Goal: Task Accomplishment & Management: Use online tool/utility

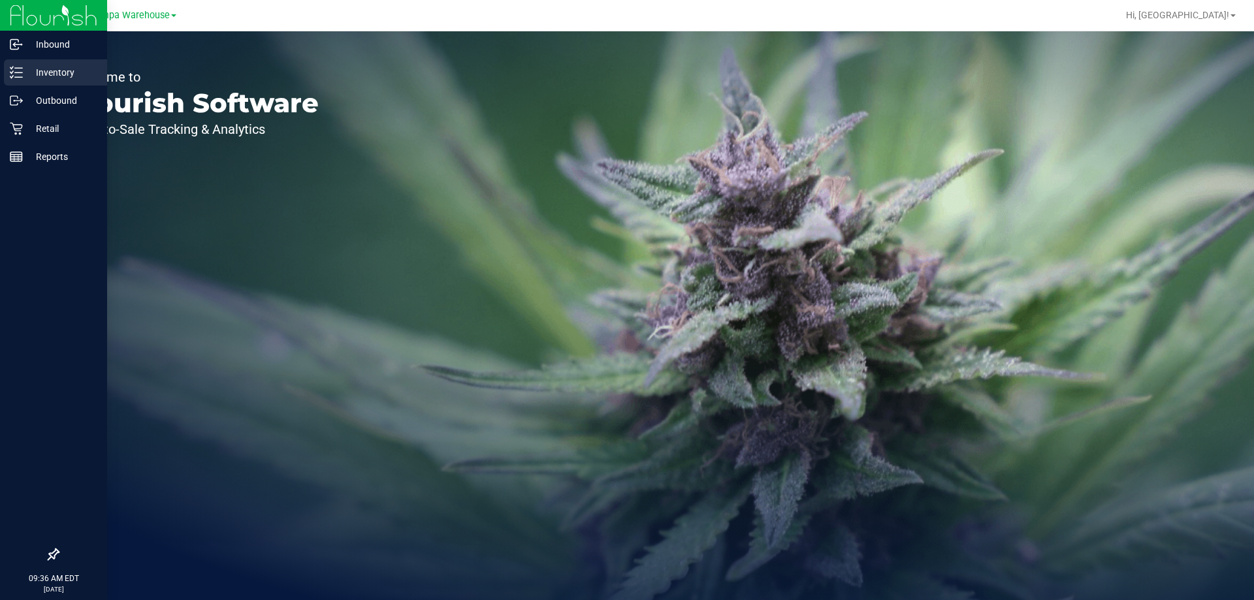
click at [27, 74] on p "Inventory" at bounding box center [62, 73] width 78 height 16
click at [35, 93] on p "Outbound" at bounding box center [62, 101] width 78 height 16
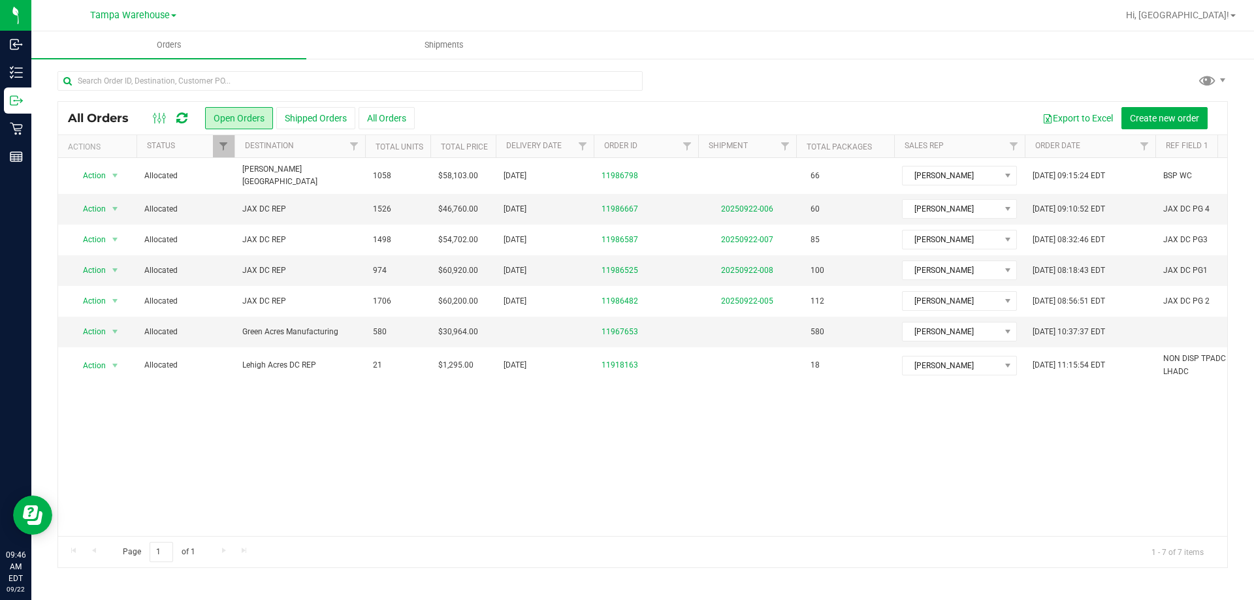
click at [180, 120] on icon at bounding box center [181, 118] width 11 height 13
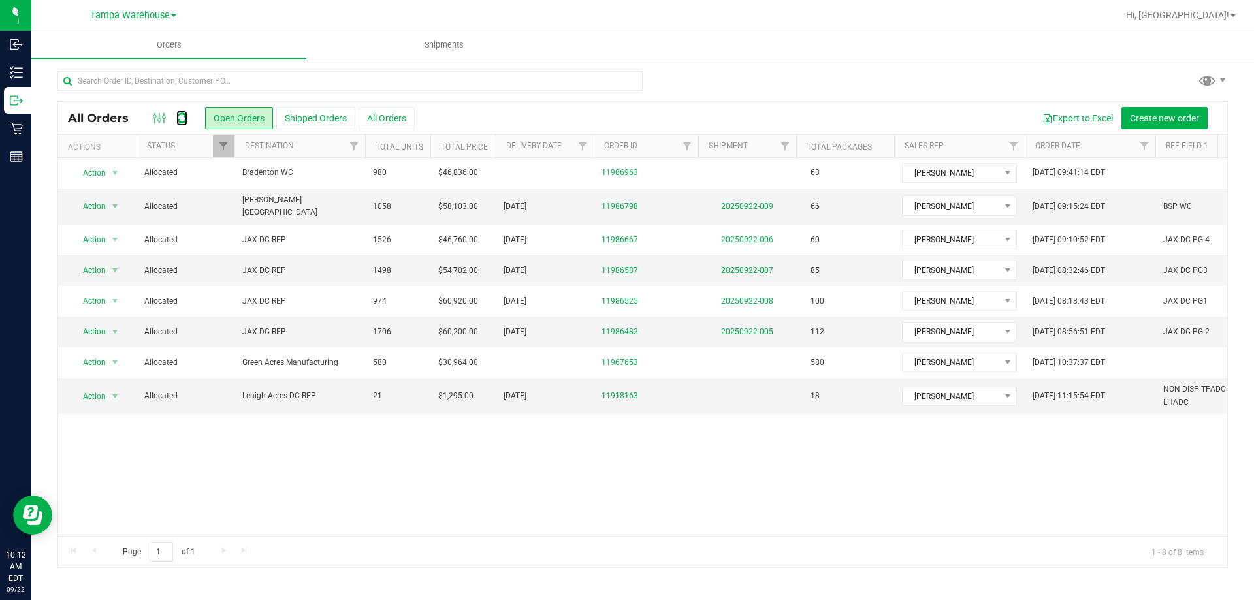
click at [180, 120] on icon at bounding box center [181, 118] width 11 height 13
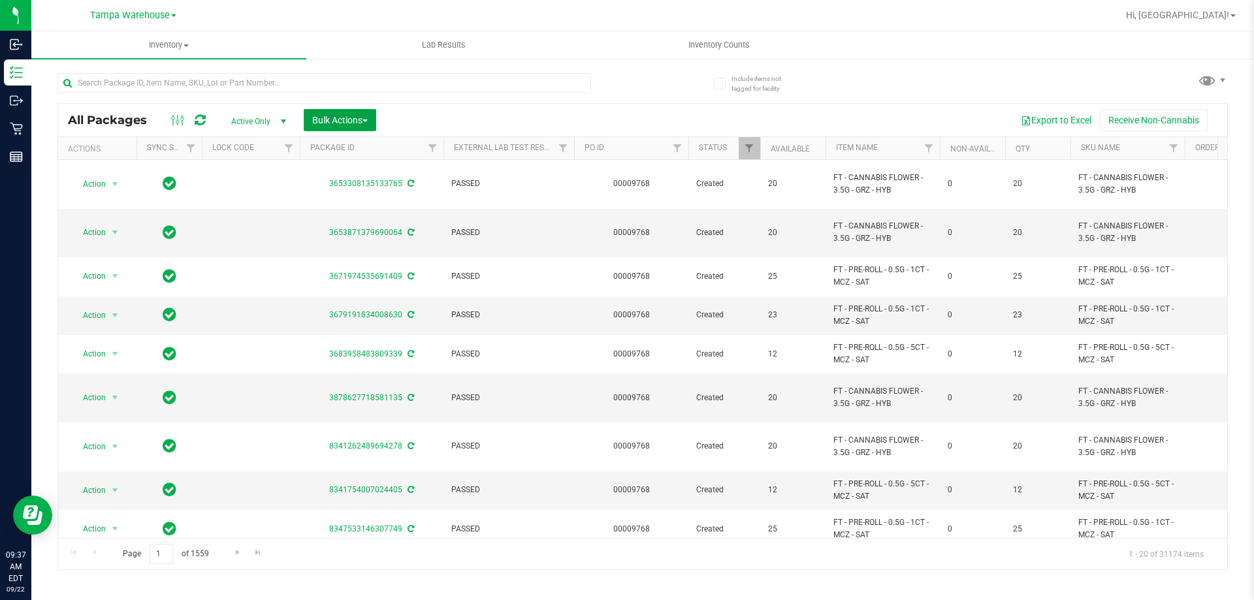
click at [355, 122] on span "Bulk Actions" at bounding box center [340, 120] width 56 height 10
click at [354, 152] on span "Add to outbound order" at bounding box center [356, 149] width 89 height 10
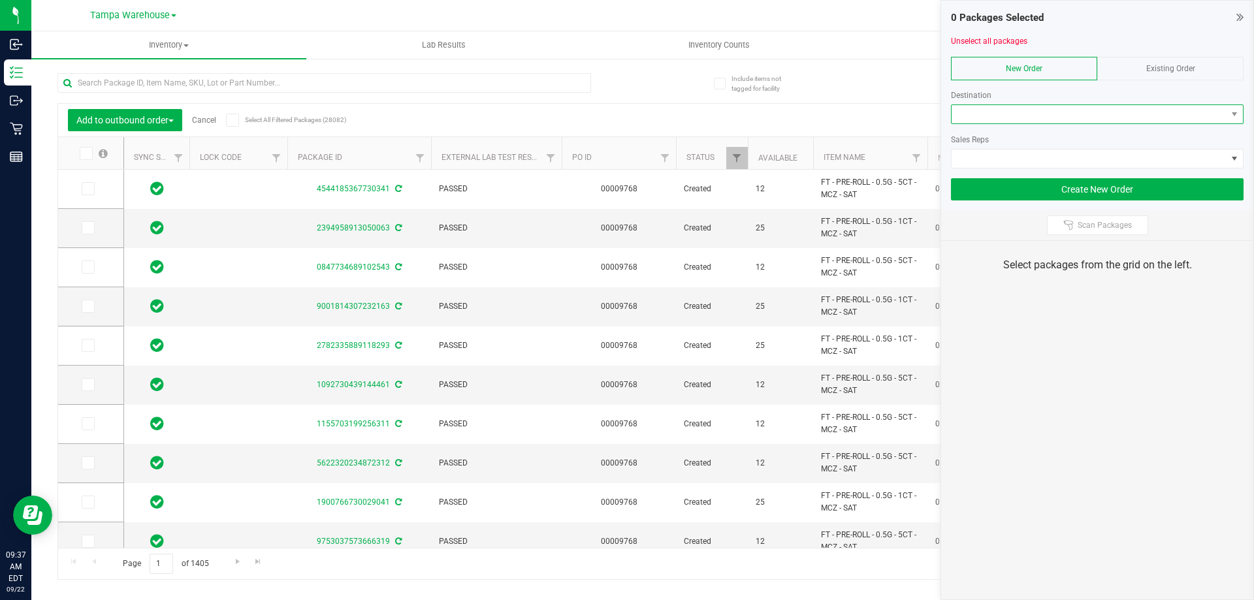
click at [1006, 116] on span at bounding box center [1089, 114] width 275 height 18
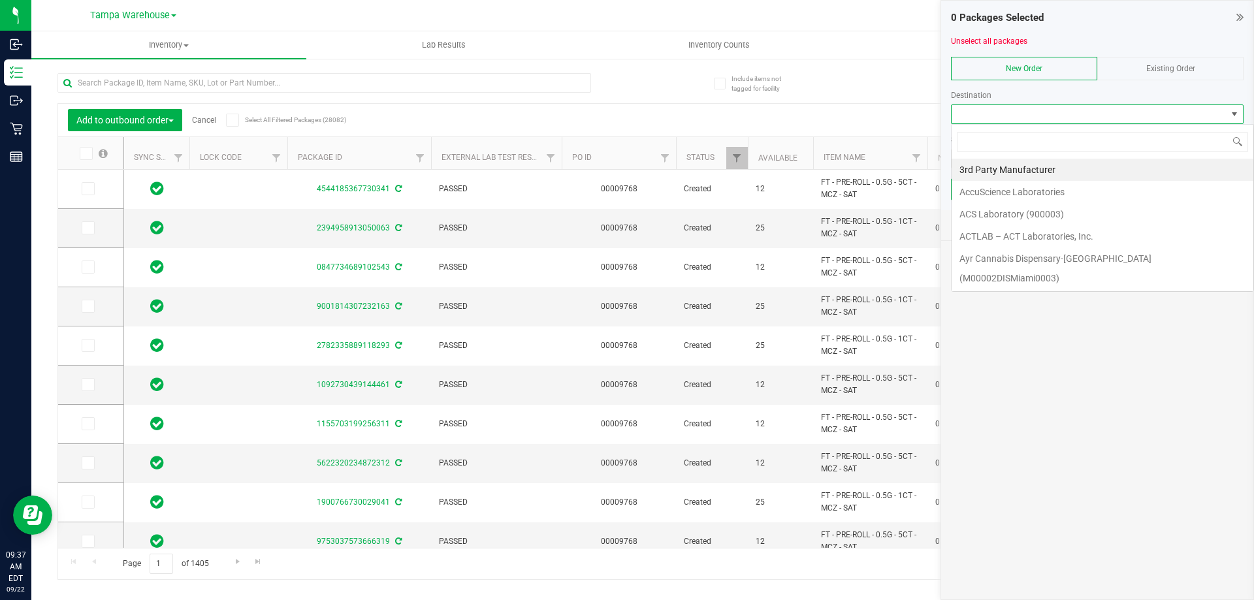
scroll to position [20, 293]
type input "[PERSON_NAME]"
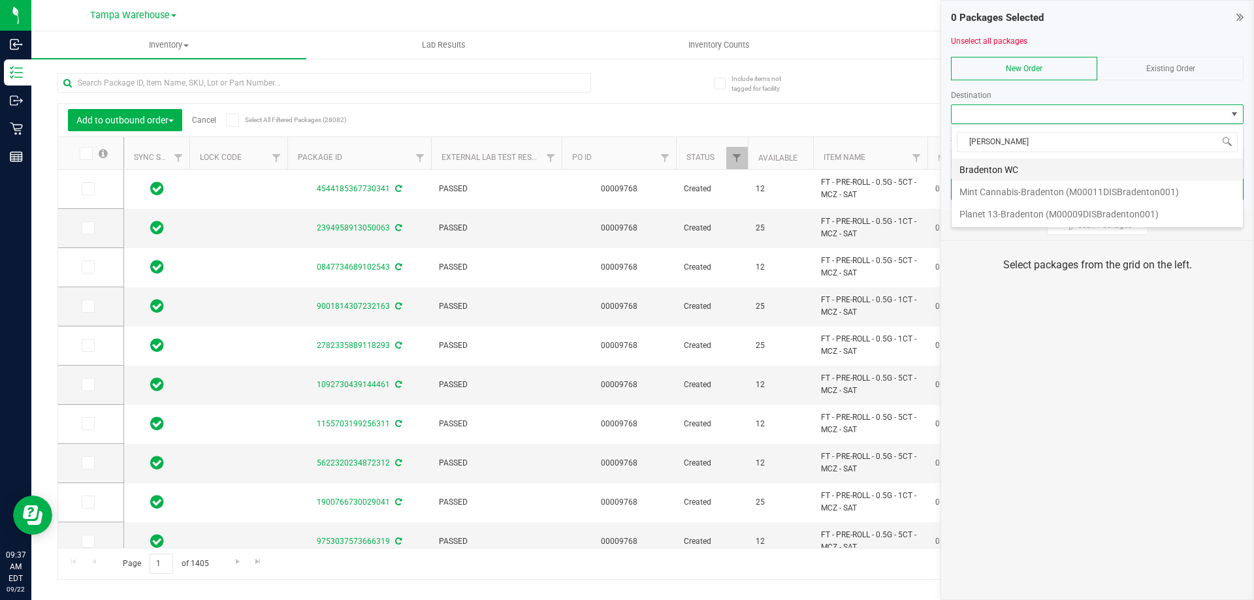
click at [994, 171] on li "Bradenton WC" at bounding box center [1097, 170] width 291 height 22
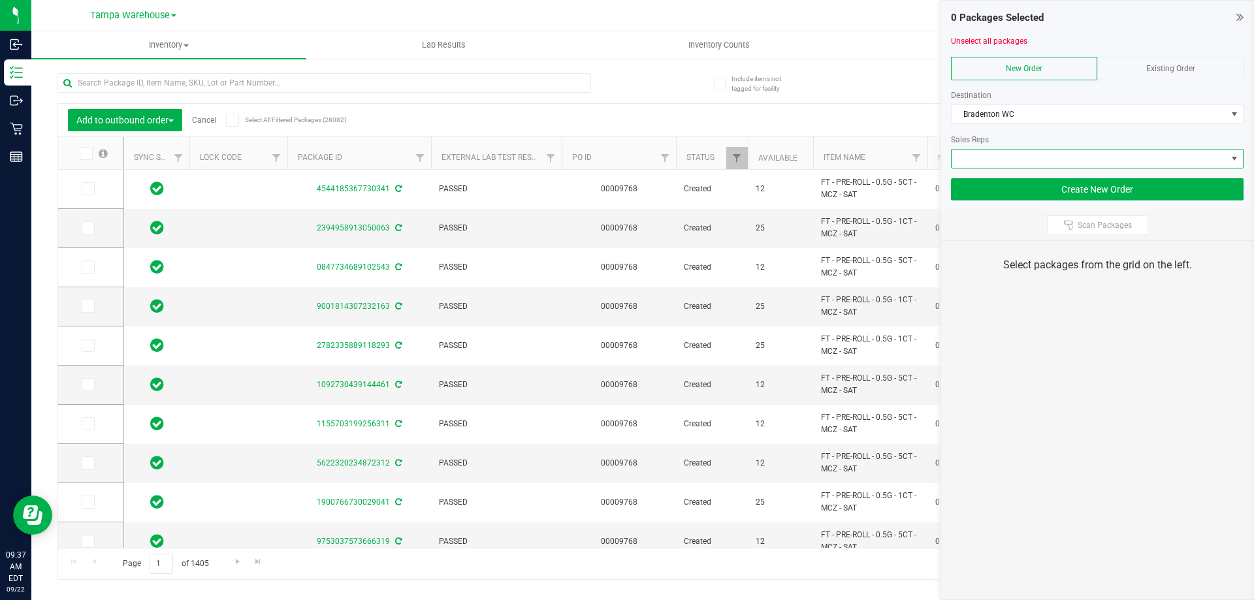
click at [1004, 163] on span at bounding box center [1089, 159] width 275 height 18
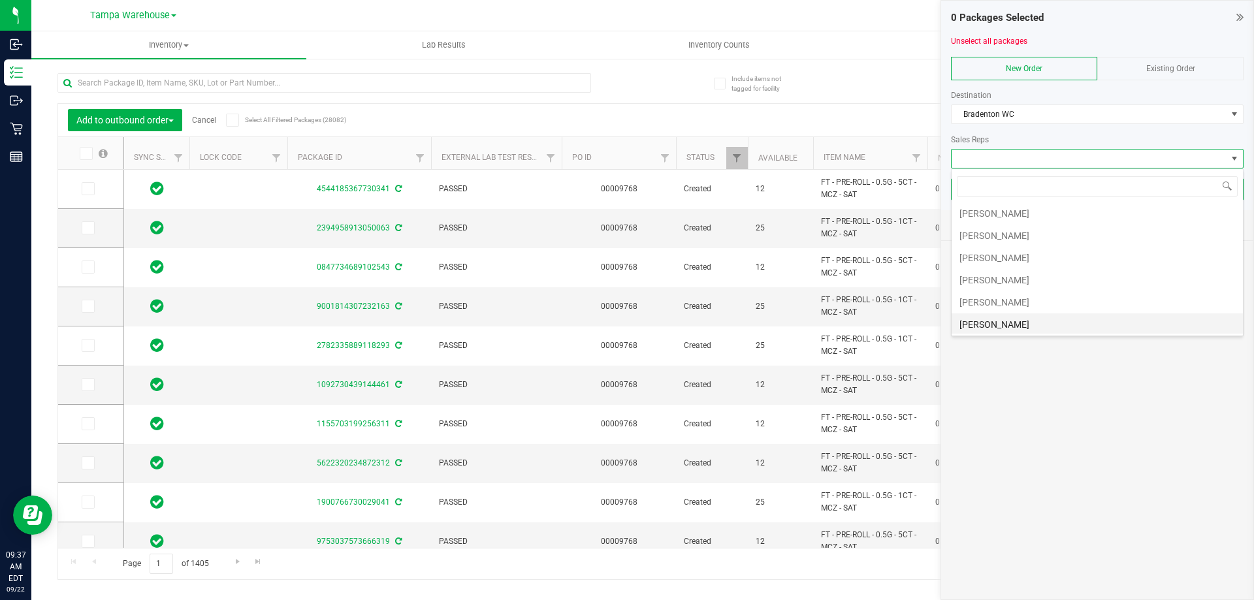
scroll to position [65, 0]
click at [1019, 286] on li "[PERSON_NAME]" at bounding box center [1097, 282] width 291 height 22
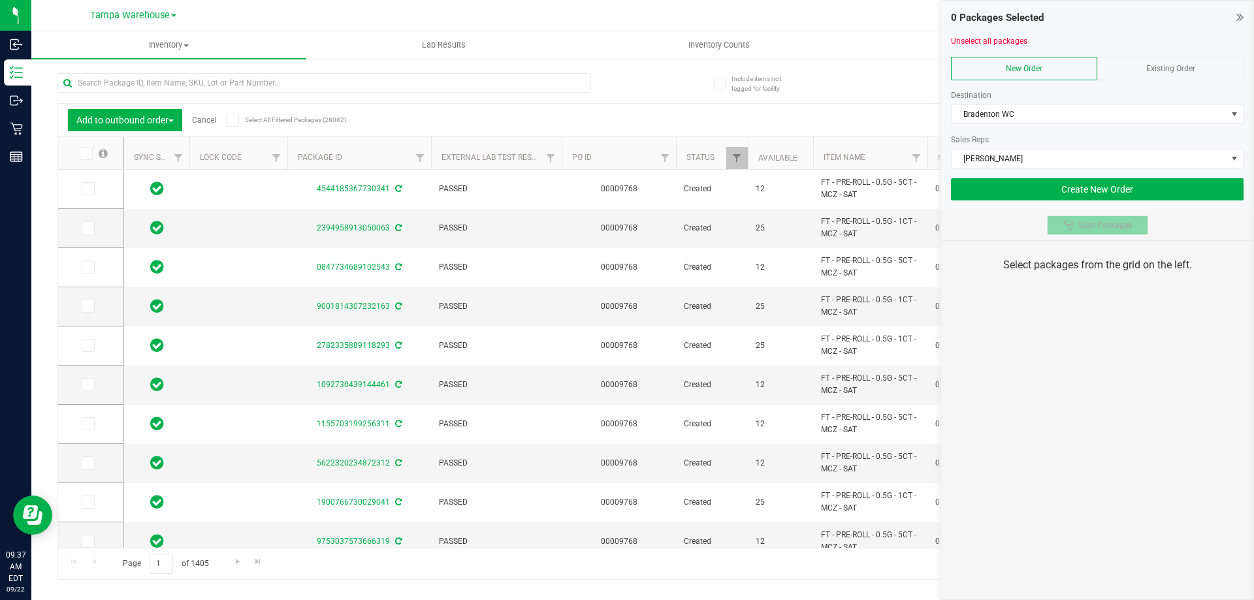
click at [1111, 229] on span "Scan Packages" at bounding box center [1105, 225] width 54 height 10
click at [1112, 396] on div "0 Packages Selected Unselect all packages New Order Existing Order Destination …" at bounding box center [1098, 300] width 314 height 600
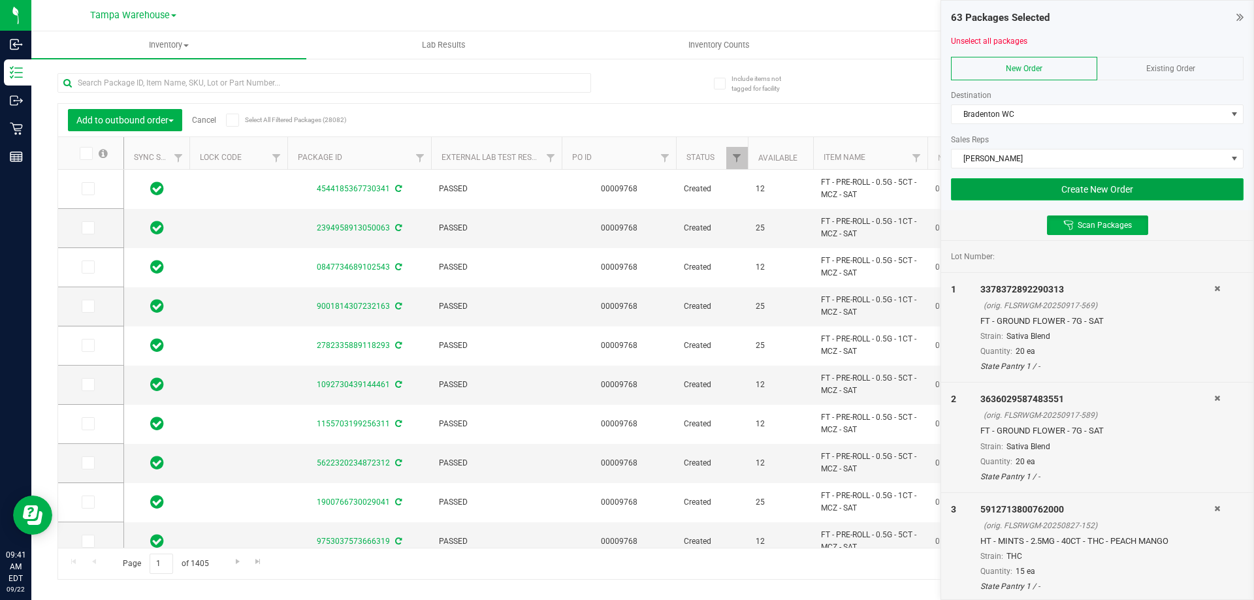
click at [989, 194] on button "Create New Order" at bounding box center [1097, 189] width 293 height 22
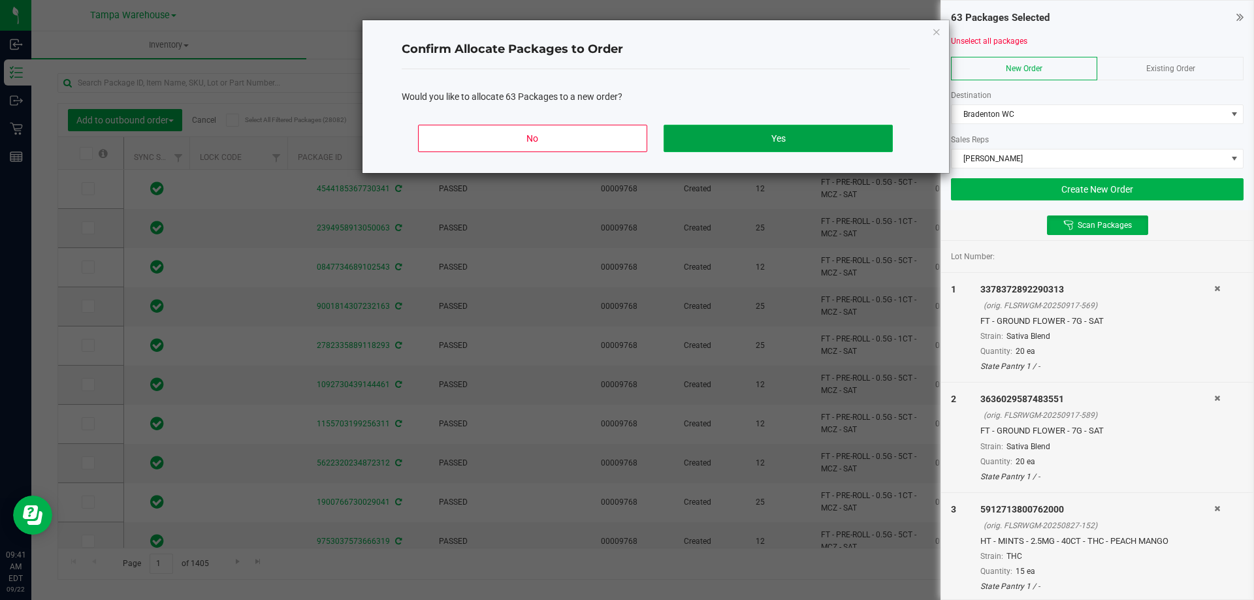
click at [821, 137] on button "Yes" at bounding box center [778, 138] width 229 height 27
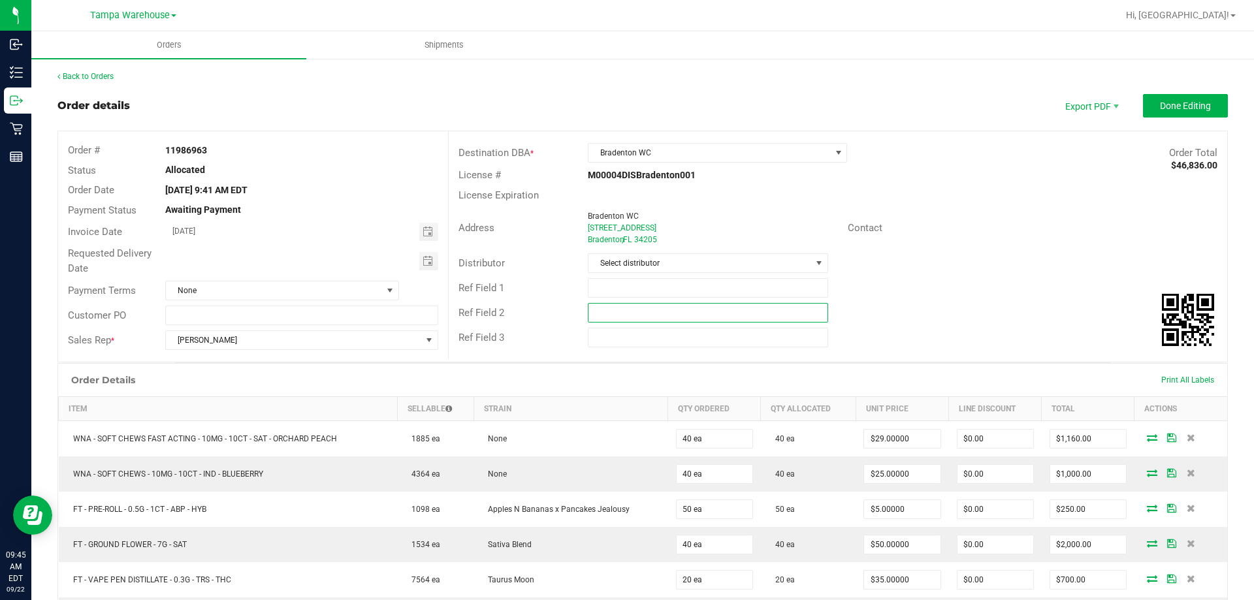
click at [630, 319] on input "text" at bounding box center [708, 313] width 240 height 20
paste input "cannabis"
type input "cannabis"
click at [630, 297] on input "text" at bounding box center [708, 288] width 240 height 20
click at [602, 289] on input "BRA WC" at bounding box center [708, 288] width 240 height 20
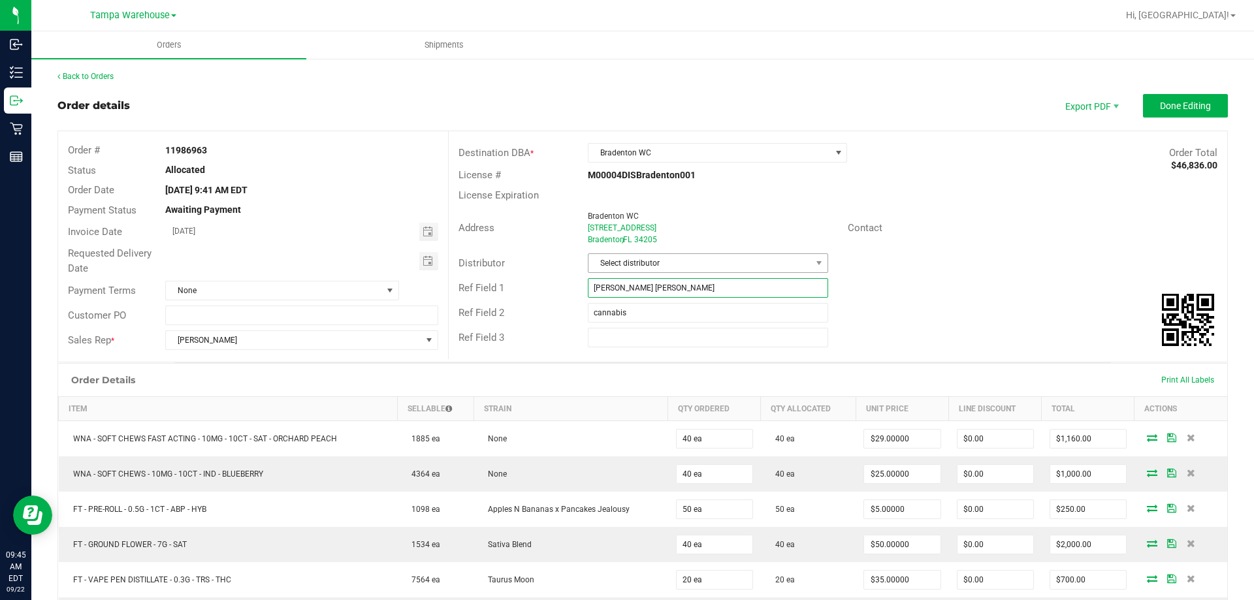
type input "[PERSON_NAME] [PERSON_NAME]"
click at [632, 263] on span "Select distributor" at bounding box center [700, 263] width 222 height 18
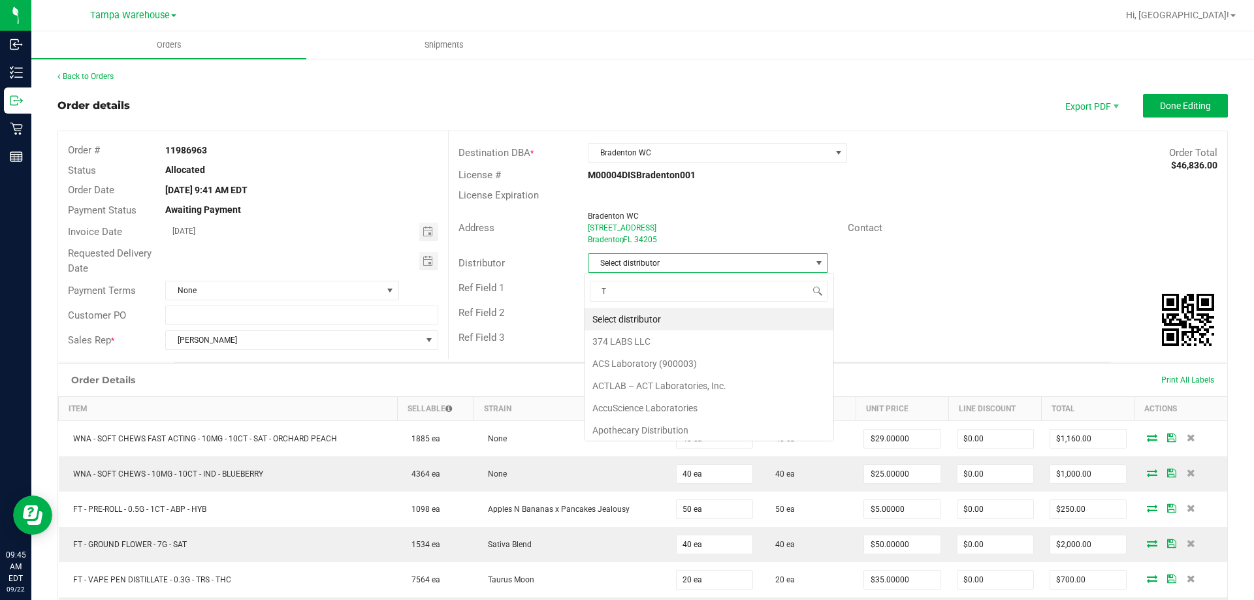
scroll to position [20, 238]
type input "TAM"
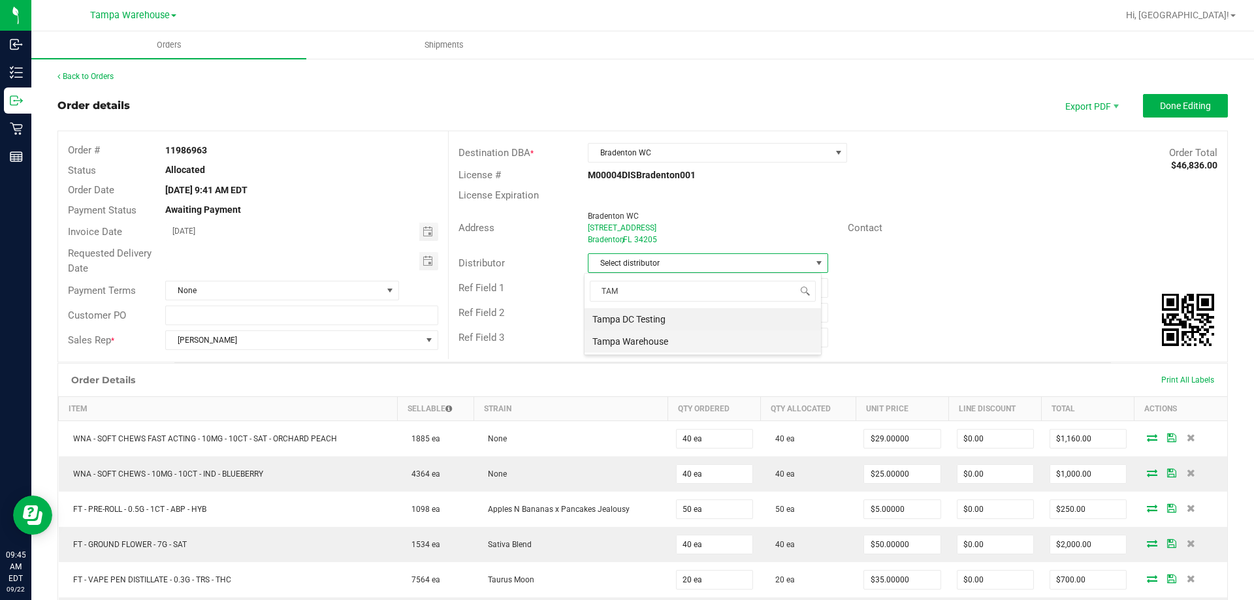
click at [634, 343] on li "Tampa Warehouse" at bounding box center [703, 342] width 237 height 22
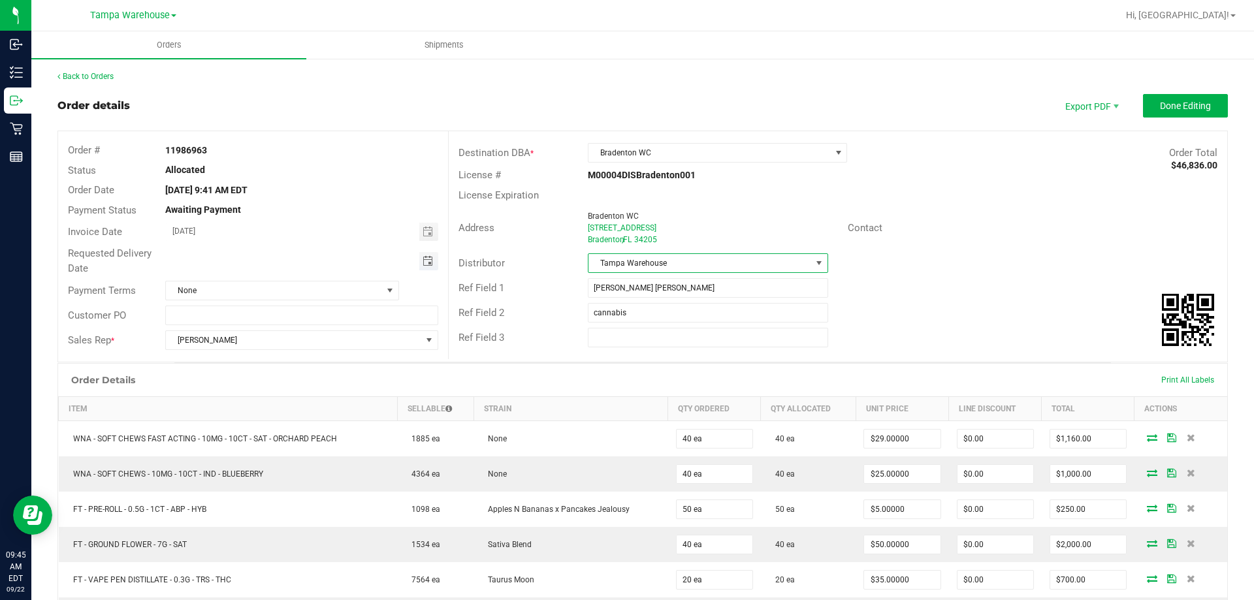
click at [427, 259] on span "Toggle calendar" at bounding box center [428, 261] width 10 height 10
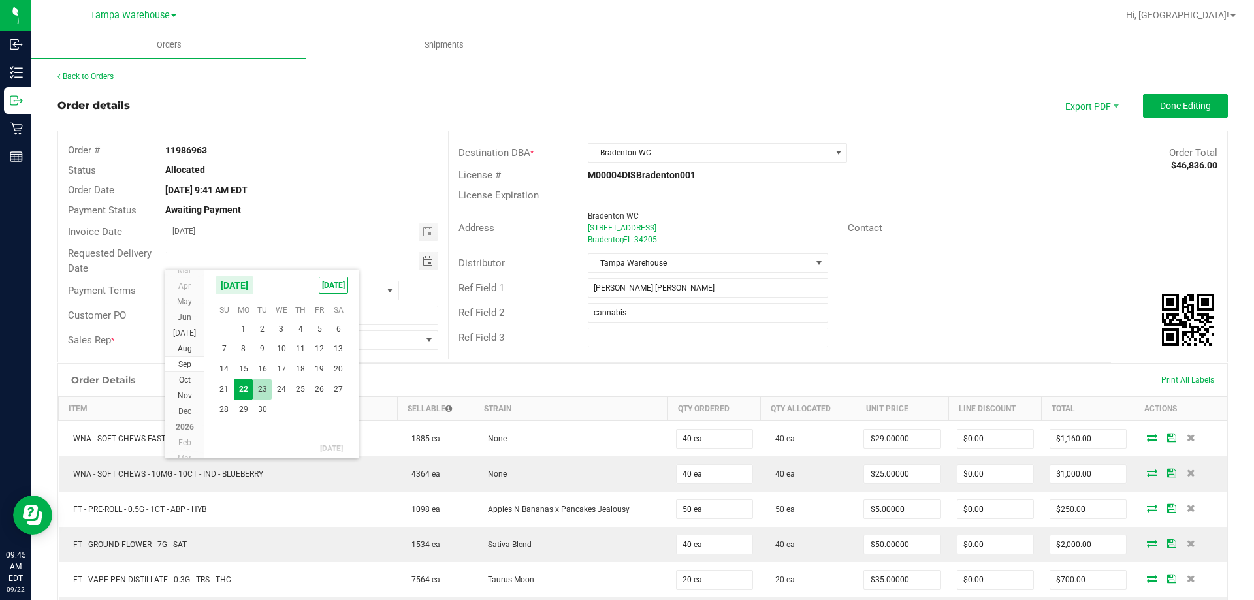
click at [269, 389] on span "23" at bounding box center [262, 390] width 19 height 20
type input "[DATE]"
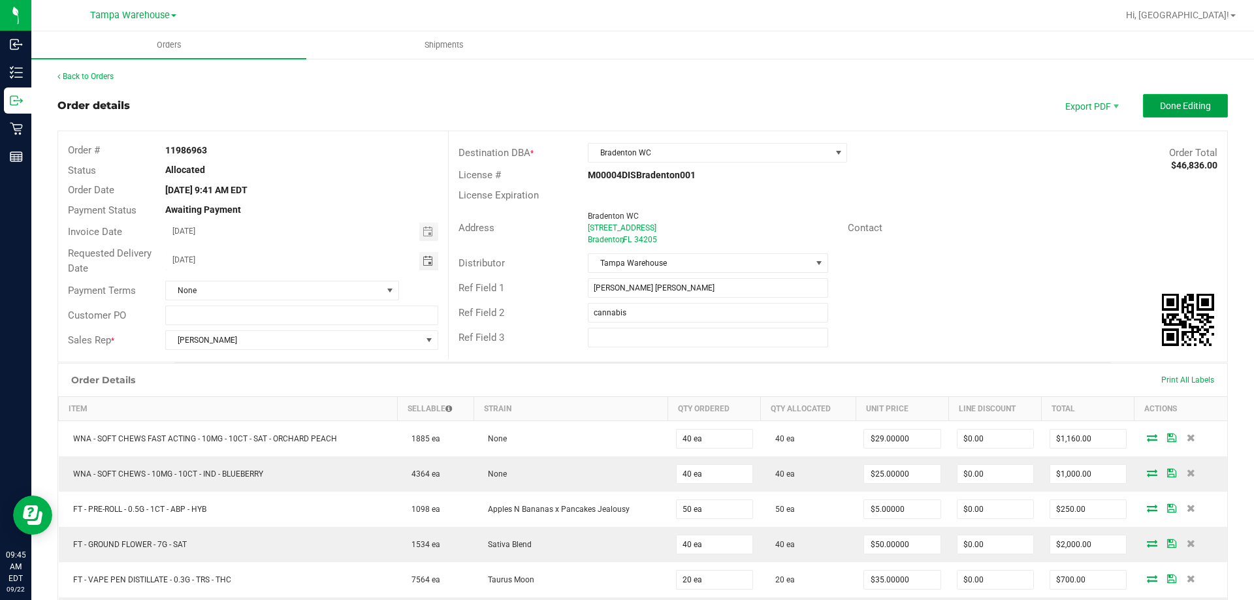
click at [1176, 112] on button "Done Editing" at bounding box center [1185, 106] width 85 height 24
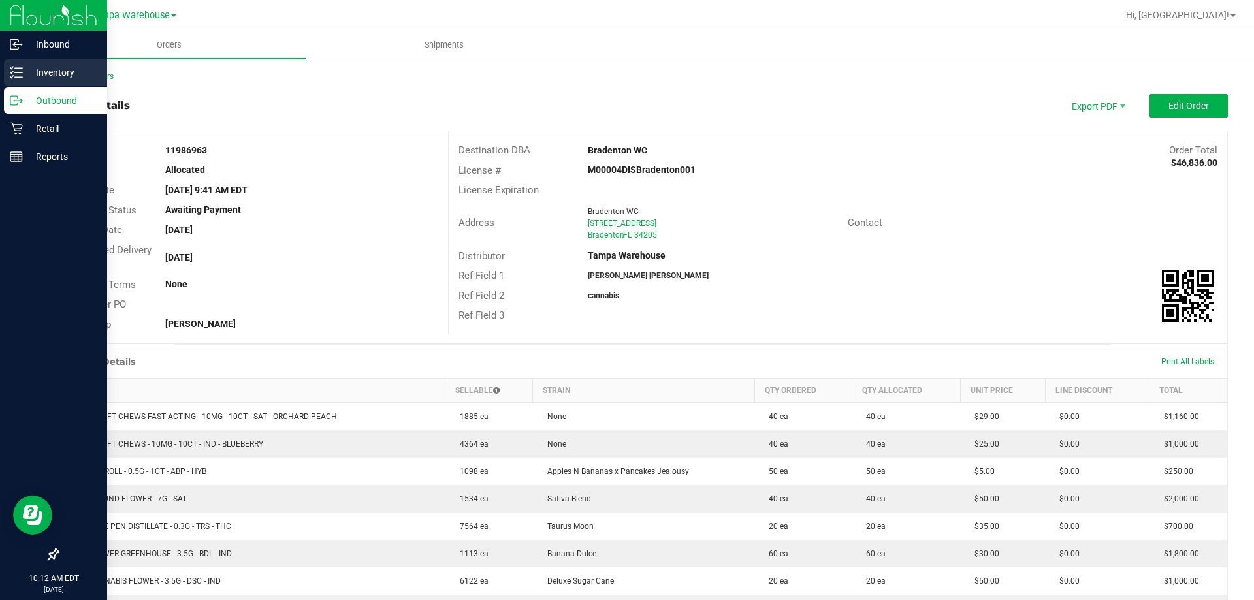
click at [50, 80] on p "Inventory" at bounding box center [62, 73] width 78 height 16
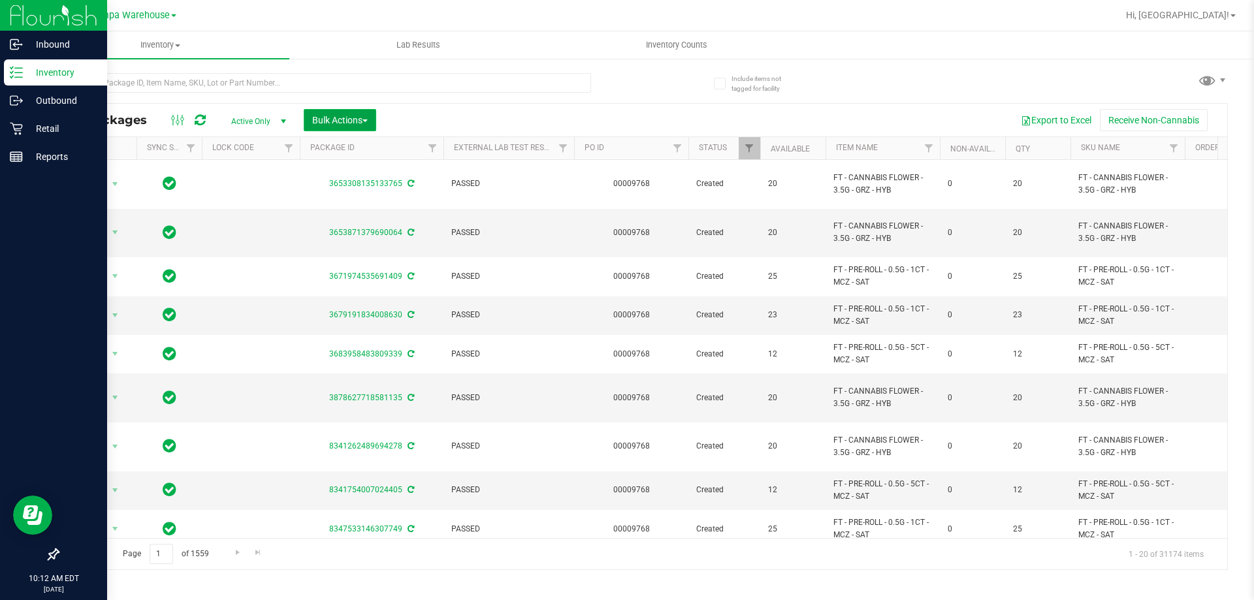
click at [323, 122] on span "Bulk Actions" at bounding box center [340, 120] width 56 height 10
click at [342, 150] on span "Add to outbound order" at bounding box center [356, 149] width 89 height 10
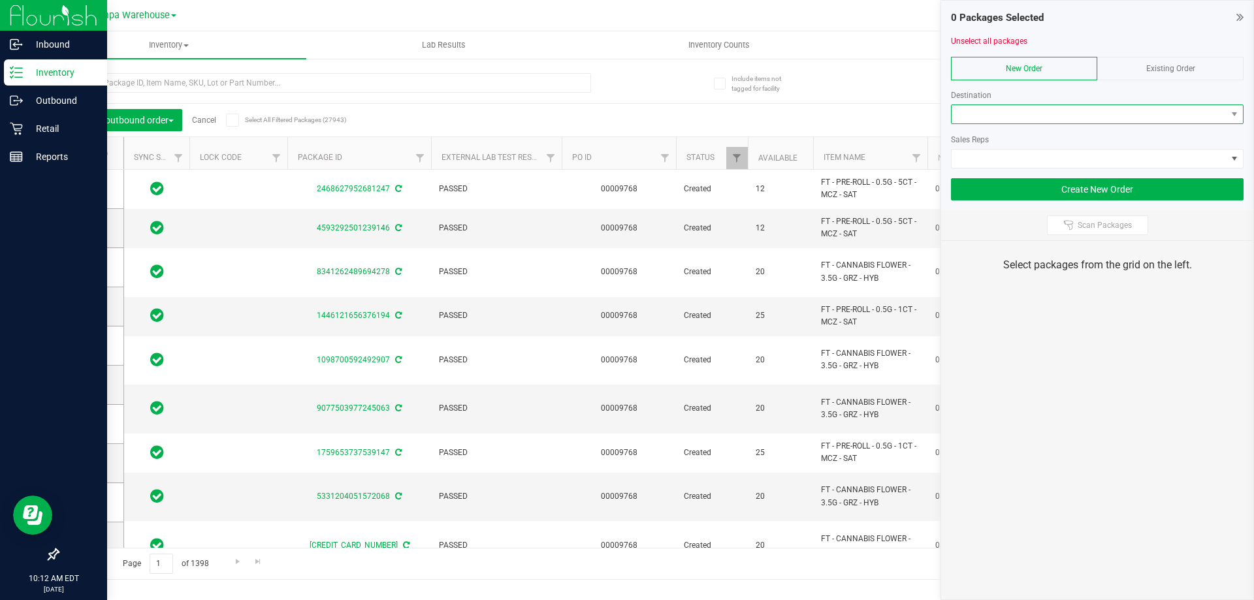
click at [977, 119] on span at bounding box center [1089, 114] width 275 height 18
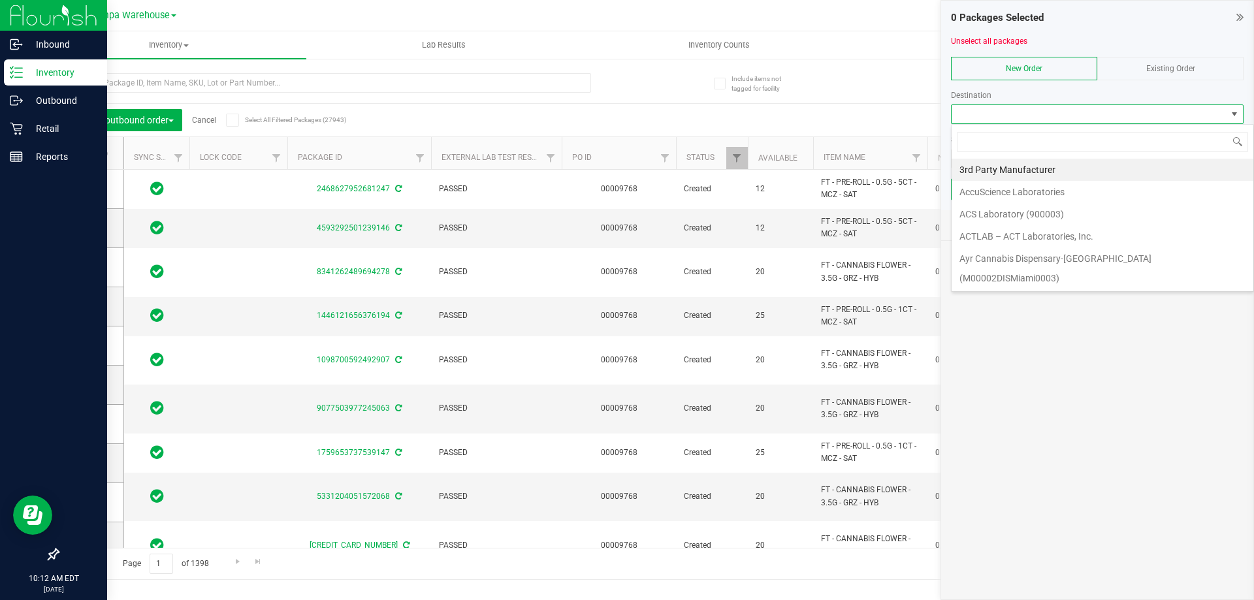
scroll to position [20, 293]
type input "NORT"
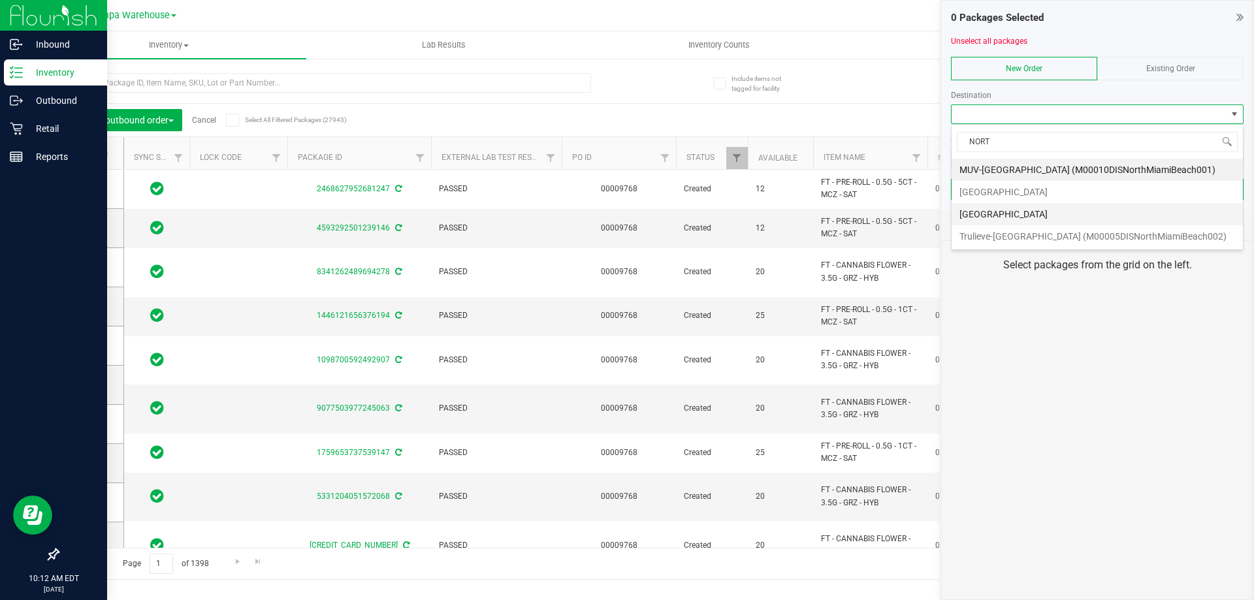
click at [1015, 213] on li "[GEOGRAPHIC_DATA]" at bounding box center [1097, 214] width 291 height 22
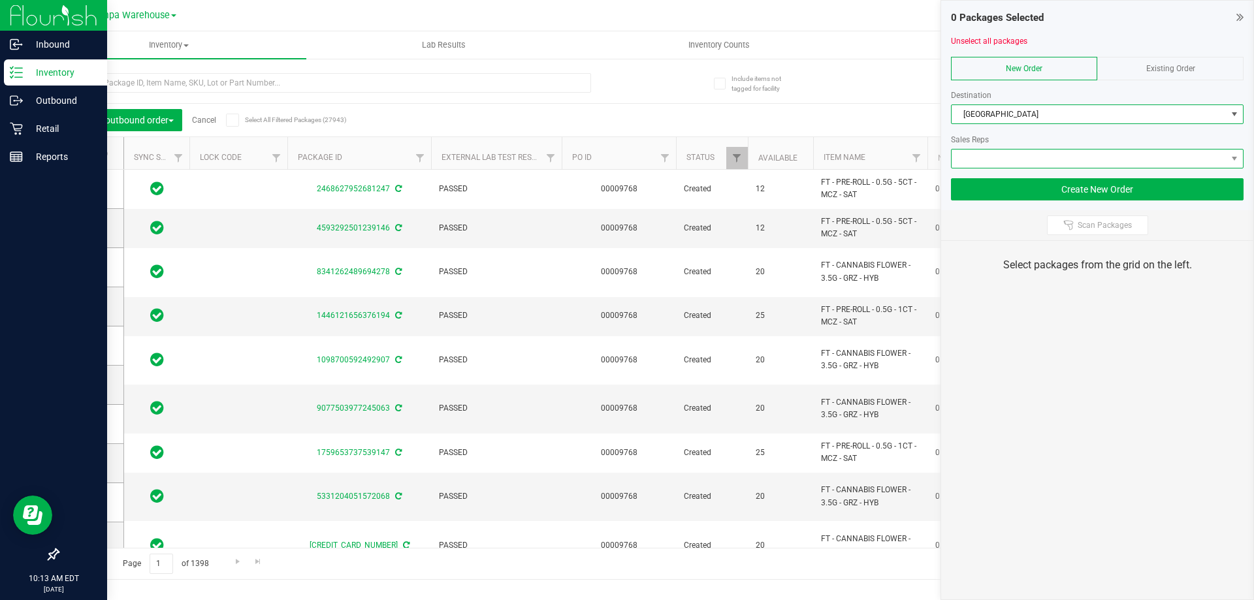
click at [1047, 165] on span at bounding box center [1089, 159] width 275 height 18
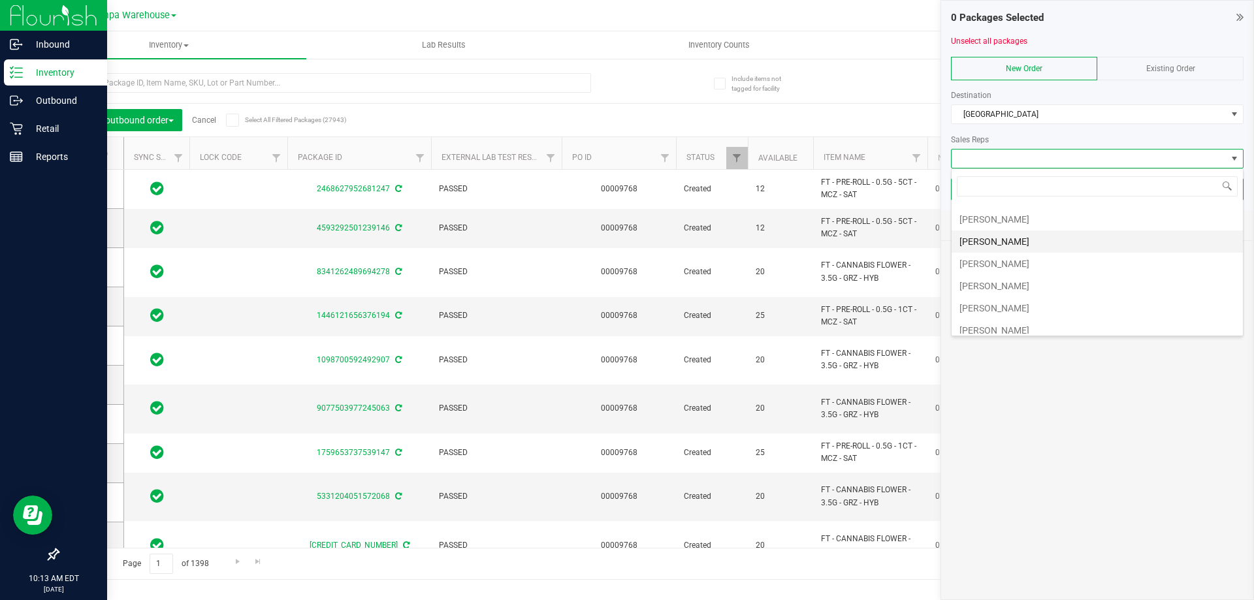
scroll to position [65, 0]
click at [1015, 281] on li "[PERSON_NAME]" at bounding box center [1097, 282] width 291 height 22
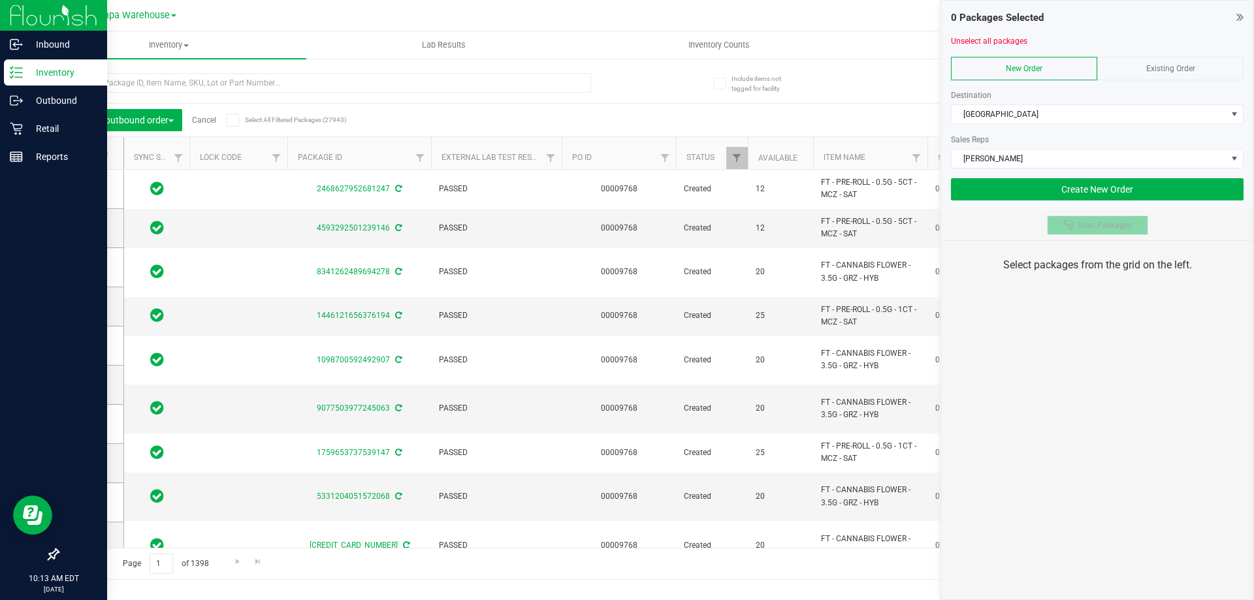
click at [1078, 216] on button "Scan Packages" at bounding box center [1097, 226] width 101 height 20
click at [1045, 365] on div "0 Packages Selected Unselect all packages New Order Existing Order Destination …" at bounding box center [1098, 300] width 314 height 600
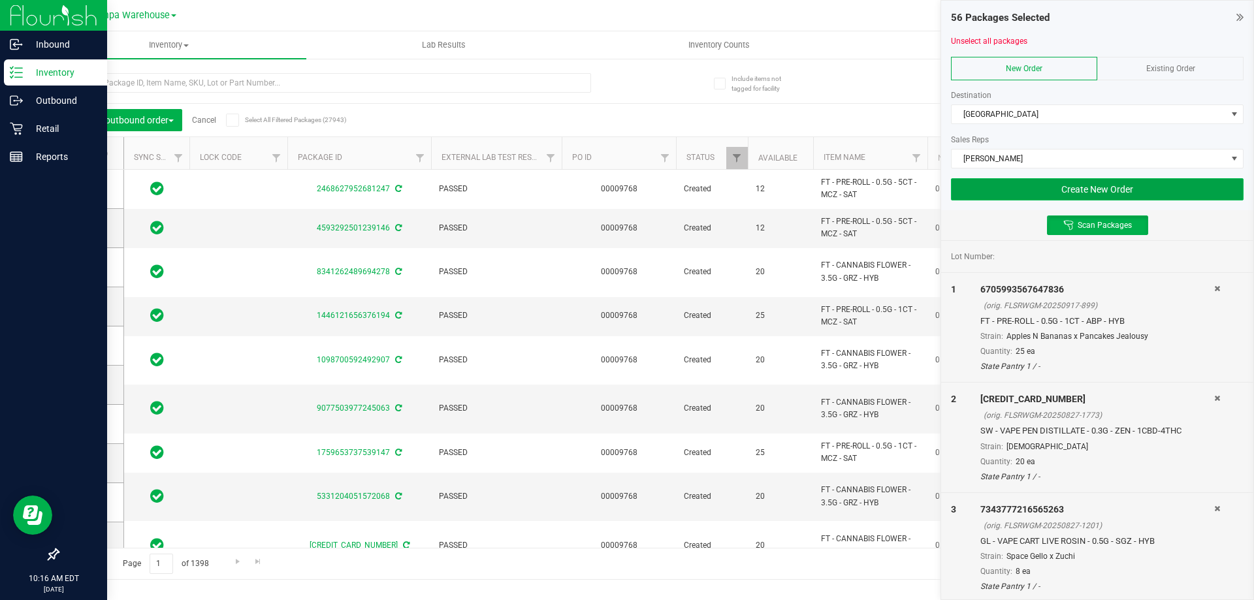
click at [989, 197] on button "Create New Order" at bounding box center [1097, 189] width 293 height 22
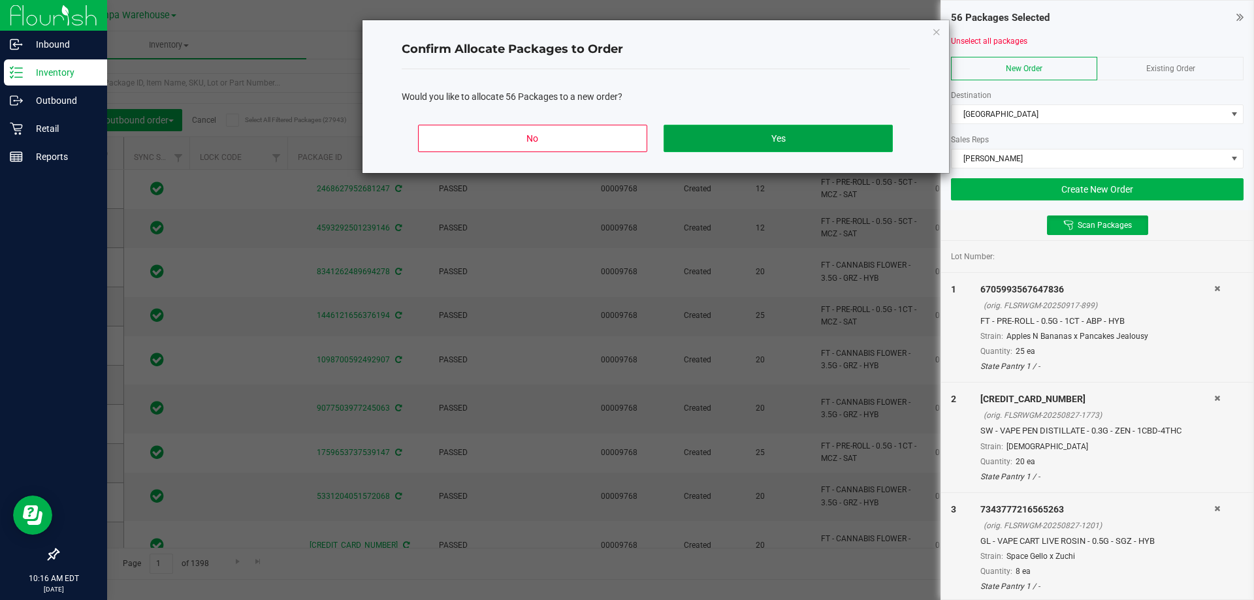
click at [817, 146] on button "Yes" at bounding box center [778, 138] width 229 height 27
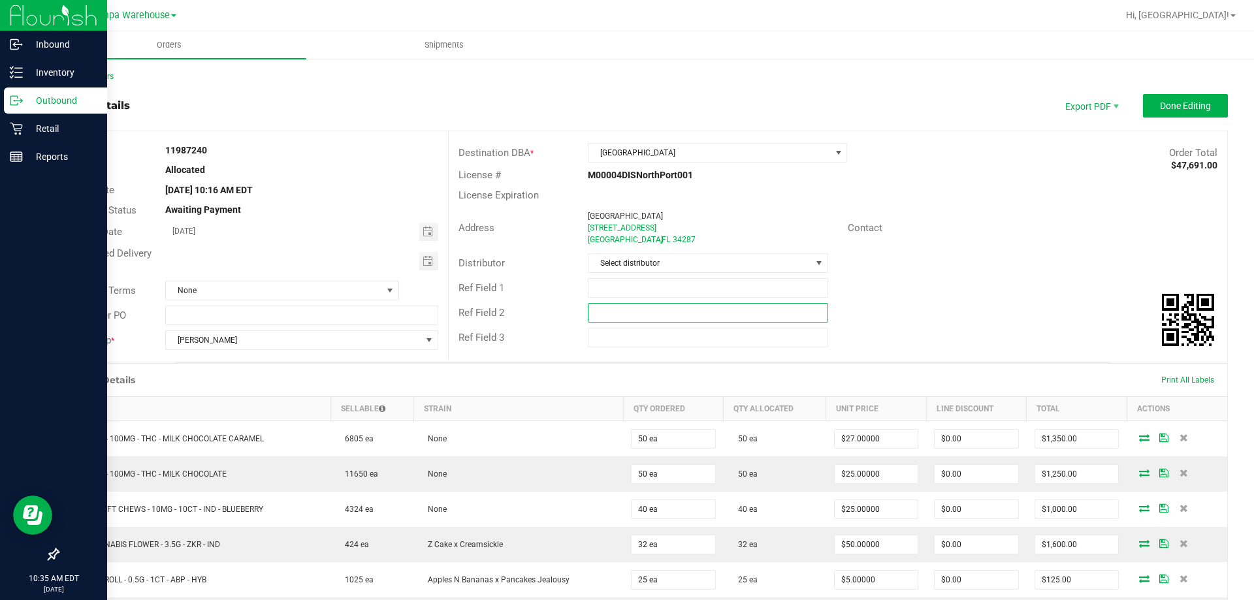
click at [627, 312] on input "text" at bounding box center [708, 313] width 240 height 20
paste input "cannabis"
type input "cannabis"
click at [629, 295] on input "text" at bounding box center [708, 288] width 240 height 20
type input "n"
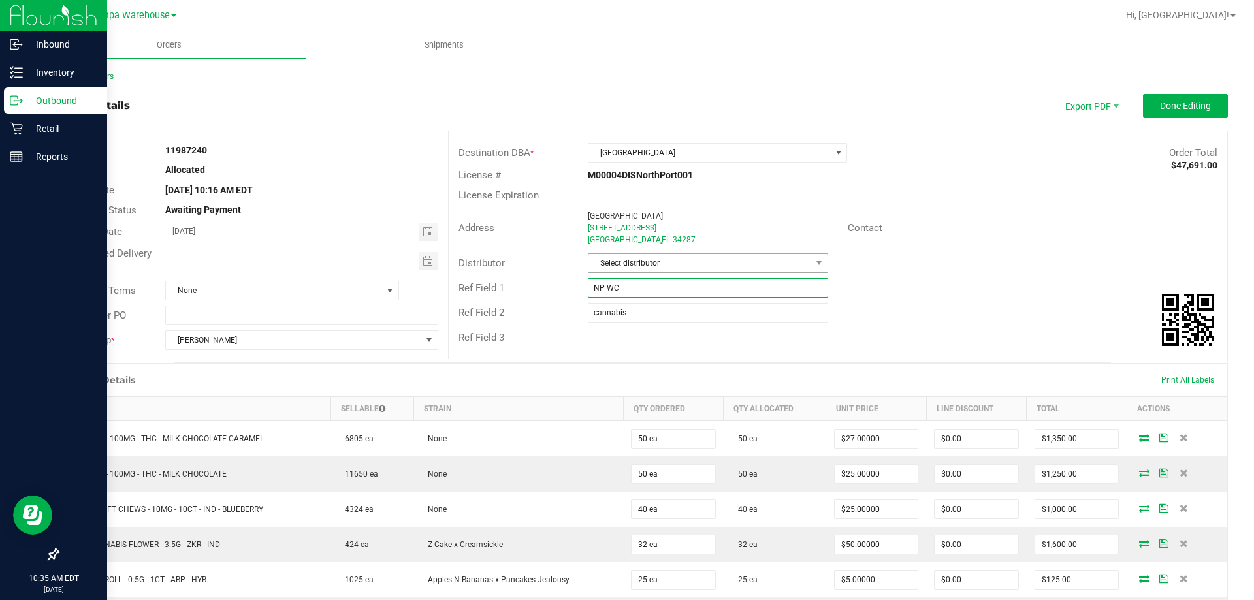
type input "NP WC"
click at [661, 263] on span "Select distributor" at bounding box center [700, 263] width 222 height 18
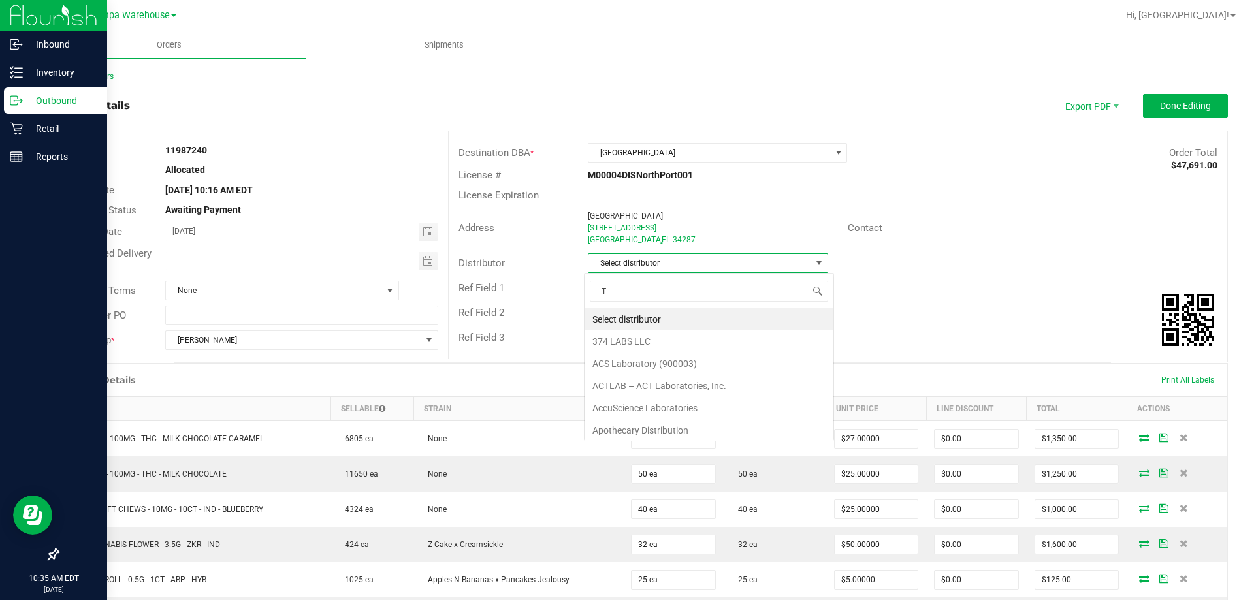
scroll to position [20, 238]
type input "TAM"
click at [631, 336] on li "Tampa Warehouse" at bounding box center [703, 342] width 237 height 22
click at [423, 260] on span "Toggle calendar" at bounding box center [428, 261] width 10 height 10
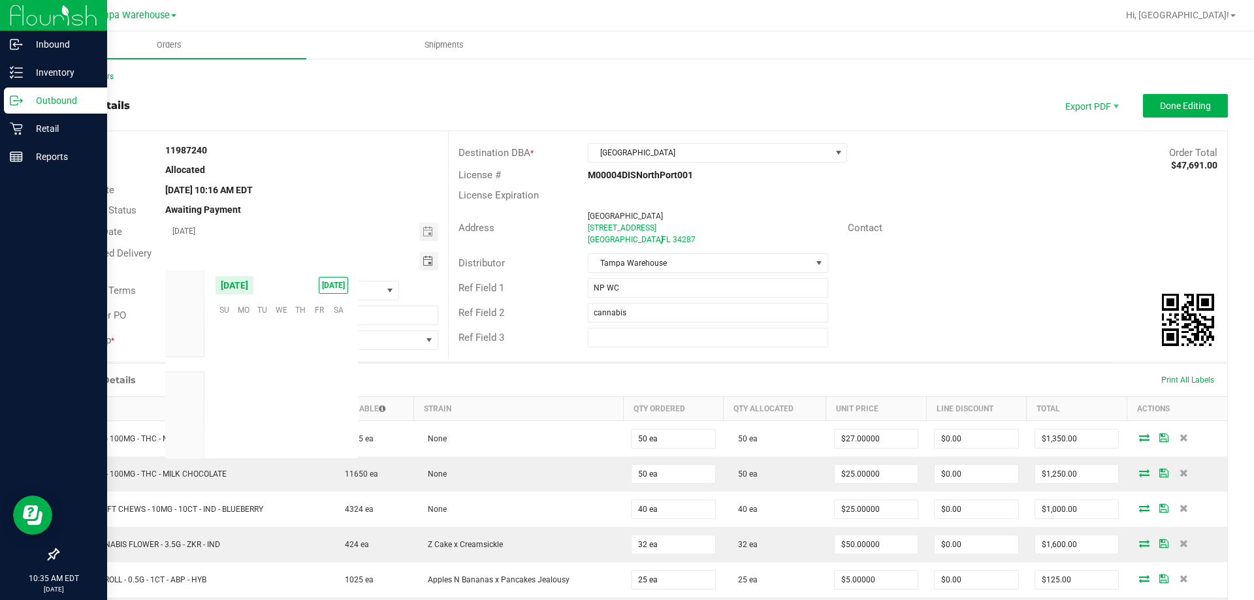
scroll to position [211893, 0]
click at [267, 387] on span "23" at bounding box center [262, 390] width 19 height 20
type input "[DATE]"
click at [1173, 103] on span "Done Editing" at bounding box center [1185, 106] width 51 height 10
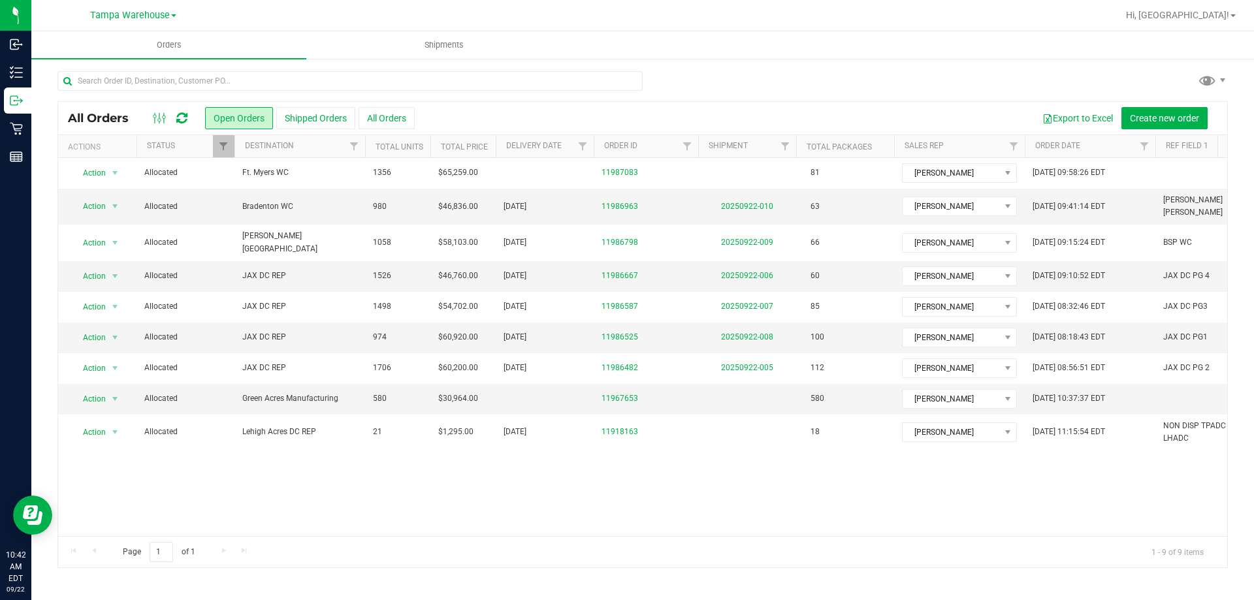
click at [182, 121] on icon at bounding box center [181, 118] width 11 height 13
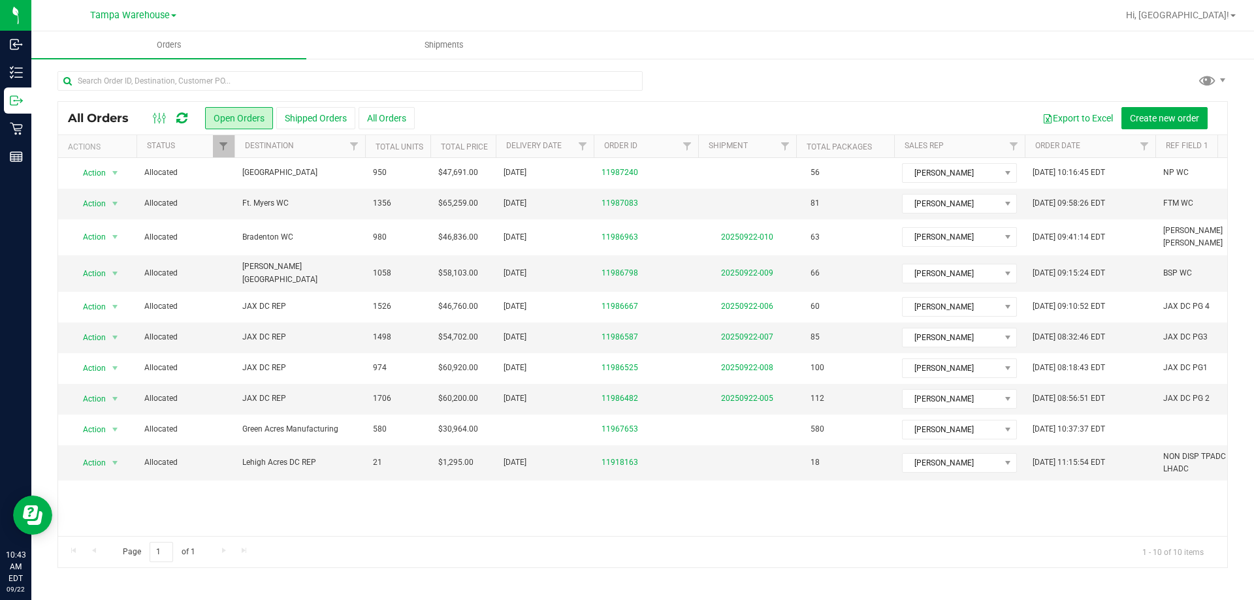
click at [186, 119] on icon at bounding box center [181, 118] width 11 height 13
click at [184, 121] on icon at bounding box center [181, 118] width 11 height 13
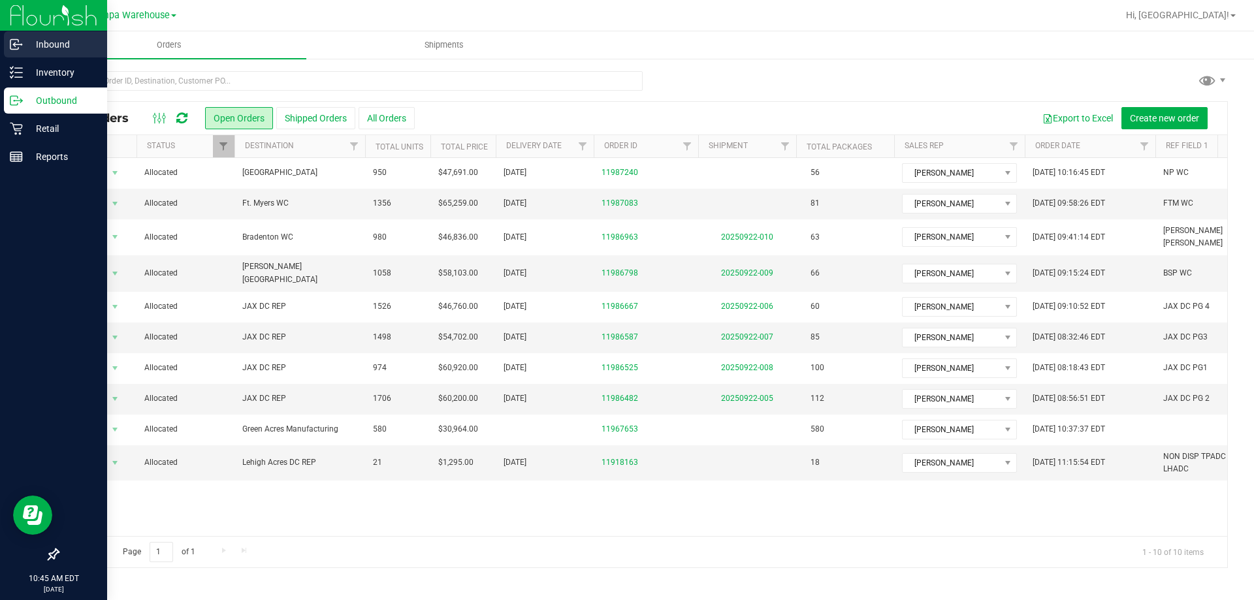
click at [35, 50] on p "Inbound" at bounding box center [62, 45] width 78 height 16
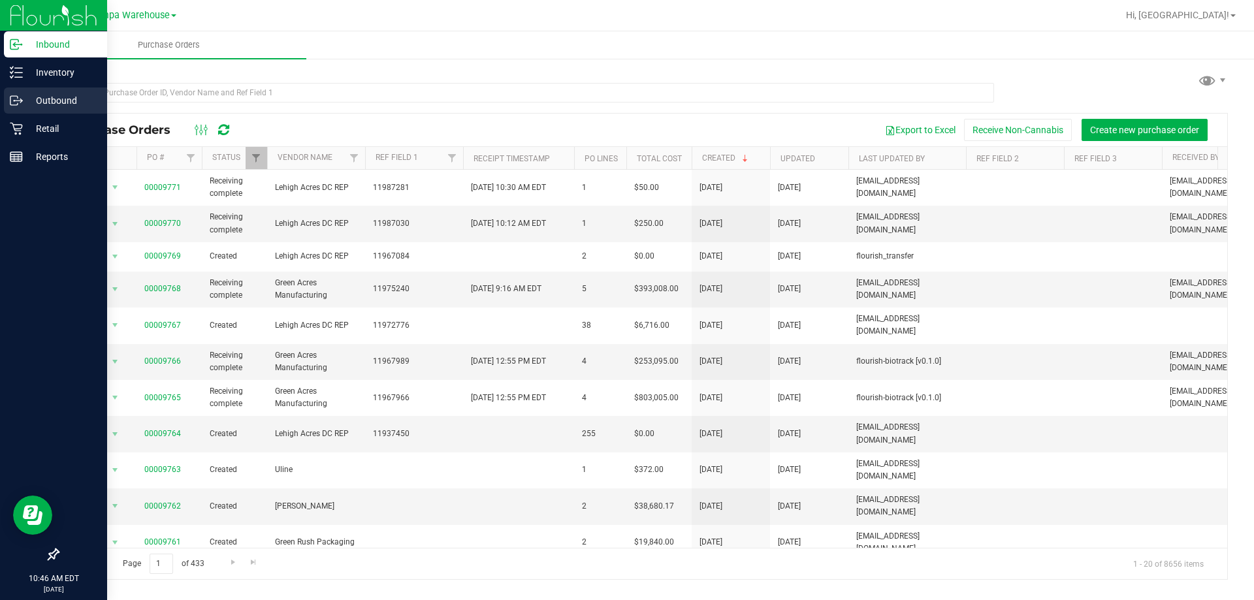
click at [59, 100] on p "Outbound" at bounding box center [62, 101] width 78 height 16
